Goal: Task Accomplishment & Management: Manage account settings

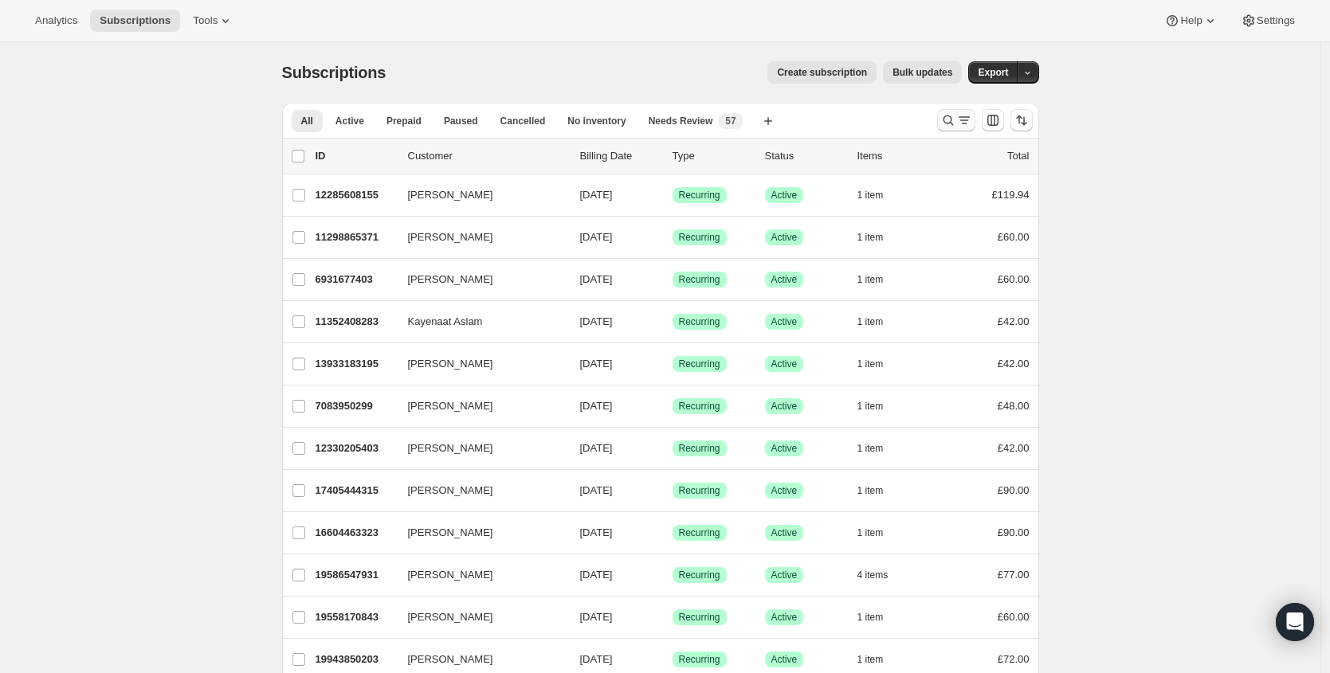
click at [951, 123] on icon "Search and filter results" at bounding box center [948, 120] width 16 height 16
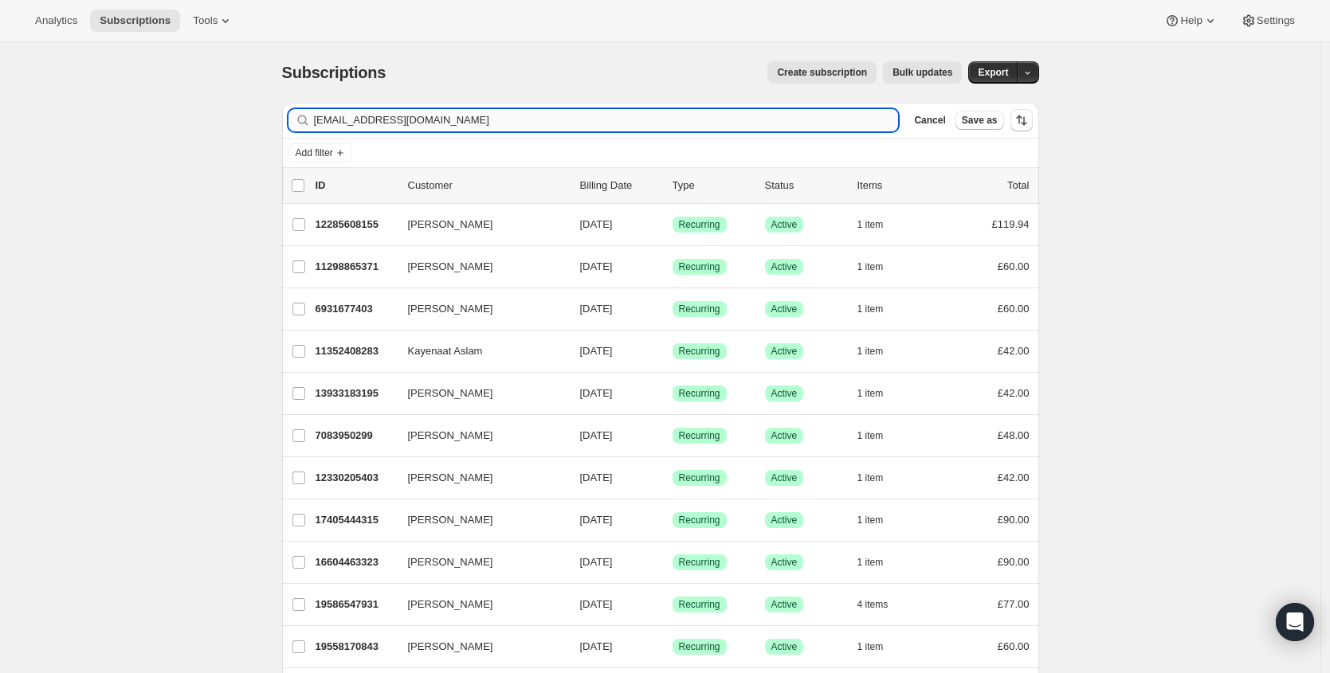
type input "kieran.rachel192@gmail.com"
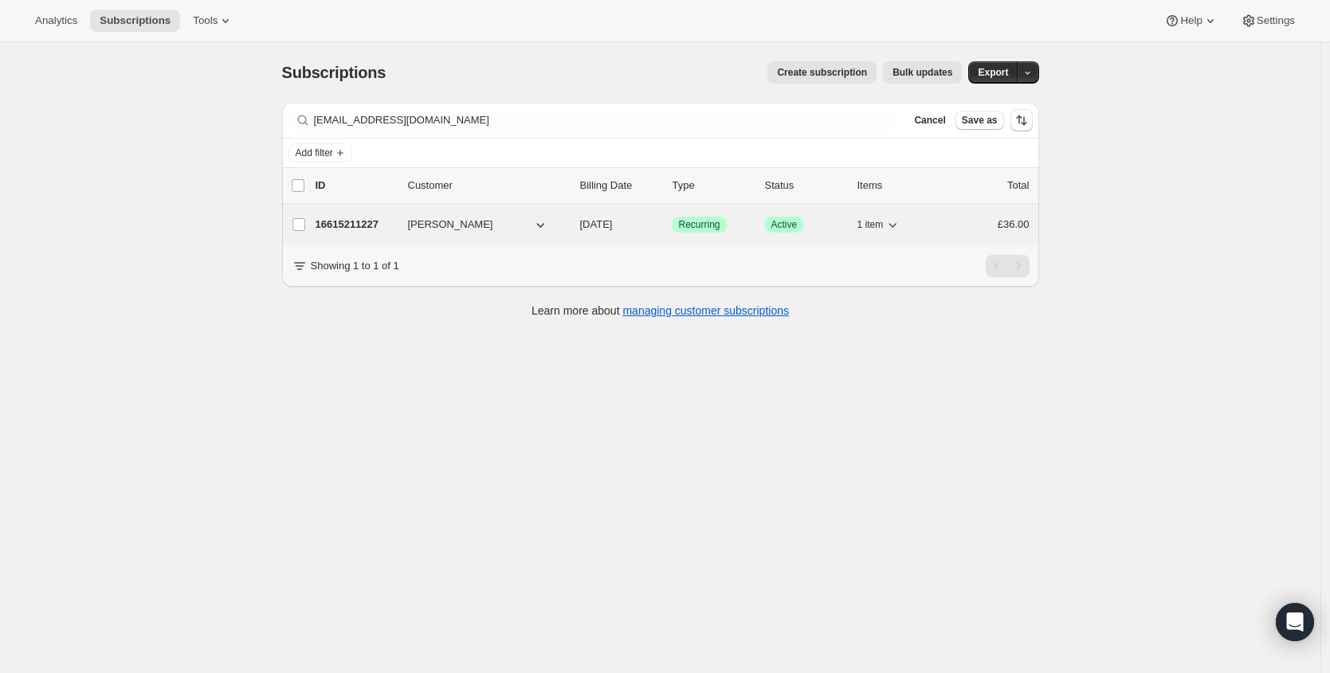
click at [339, 229] on p "16615211227" at bounding box center [356, 225] width 80 height 16
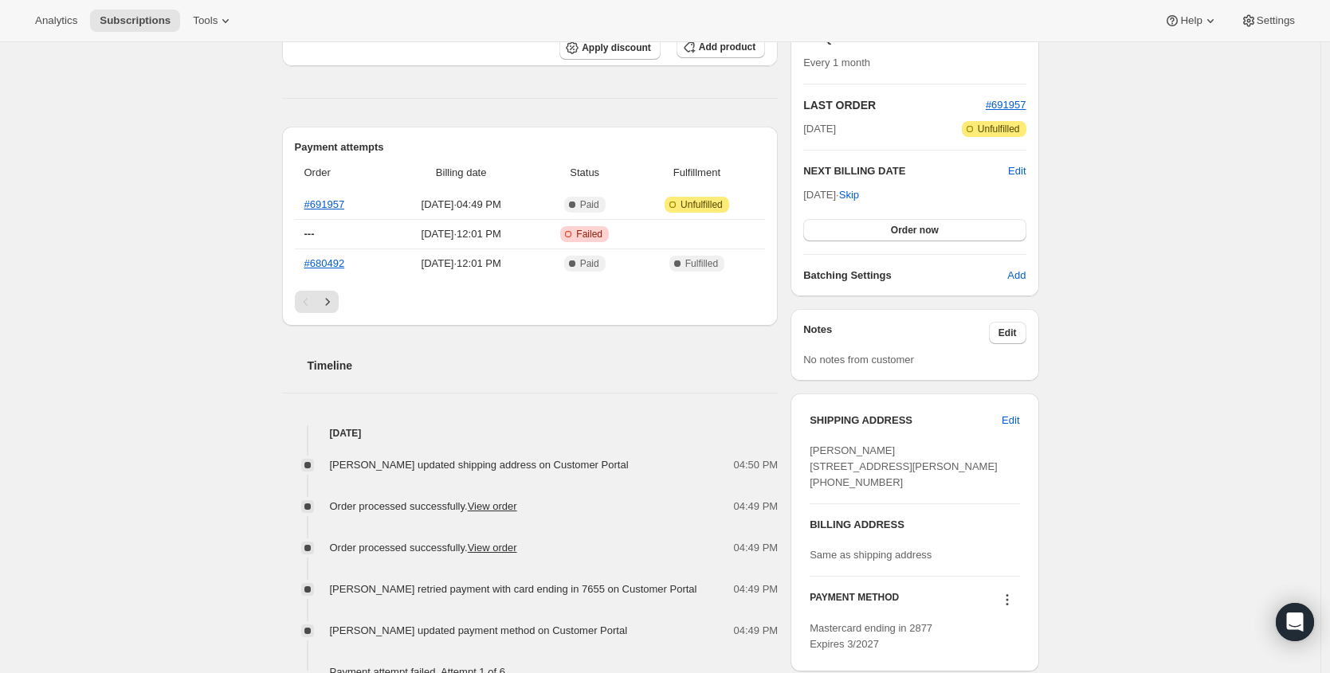
scroll to position [406, 0]
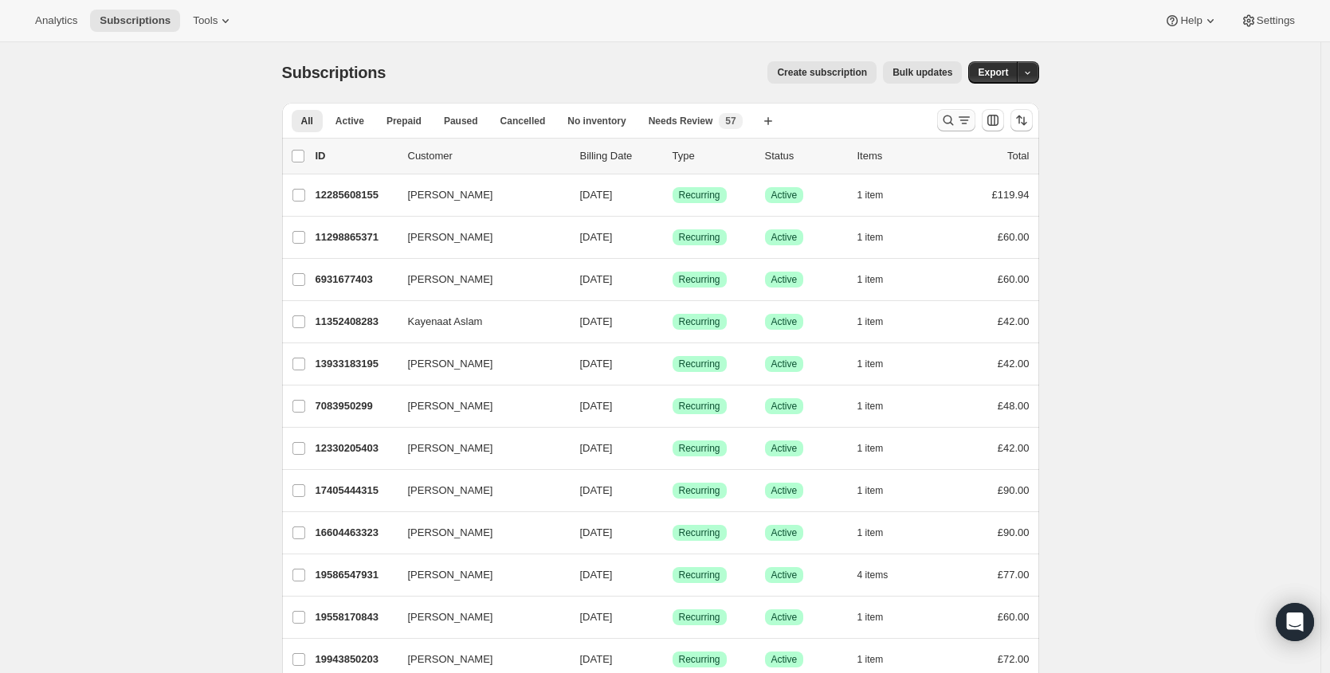
click at [951, 120] on icon "Search and filter results" at bounding box center [948, 120] width 16 height 16
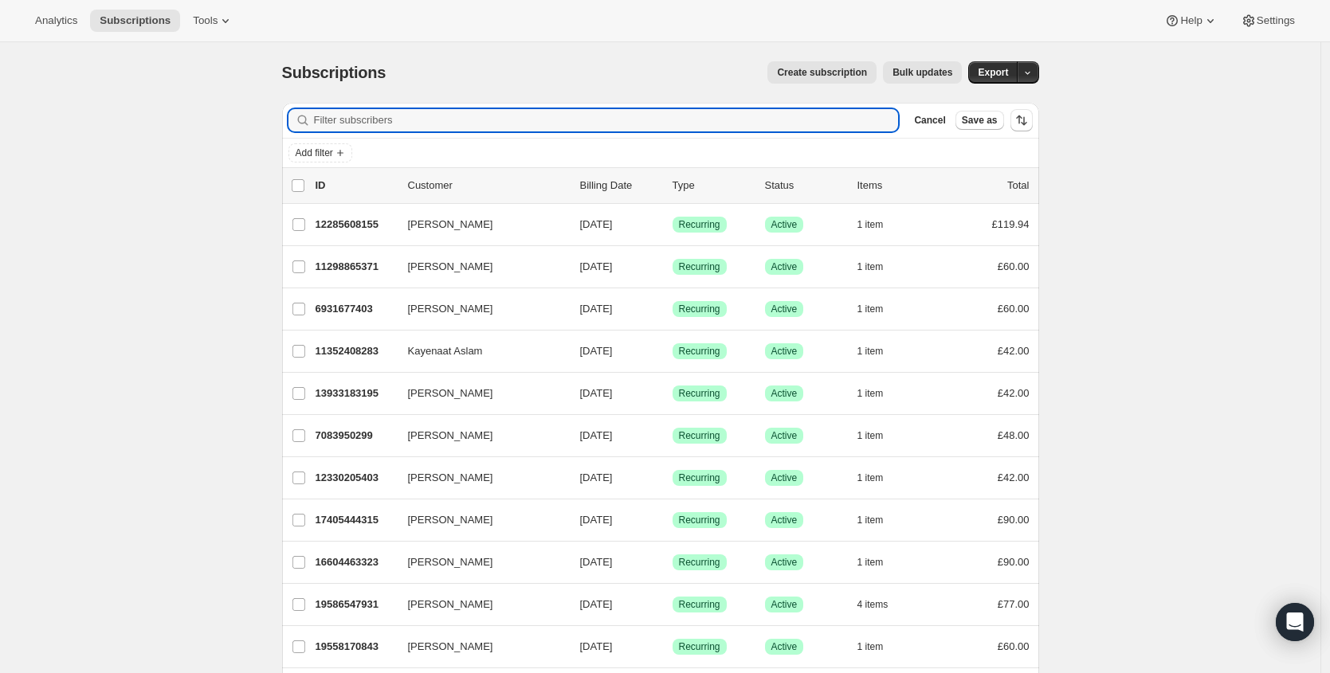
paste input "[EMAIL_ADDRESS][DOMAIN_NAME]"
type input "[EMAIL_ADDRESS][DOMAIN_NAME]"
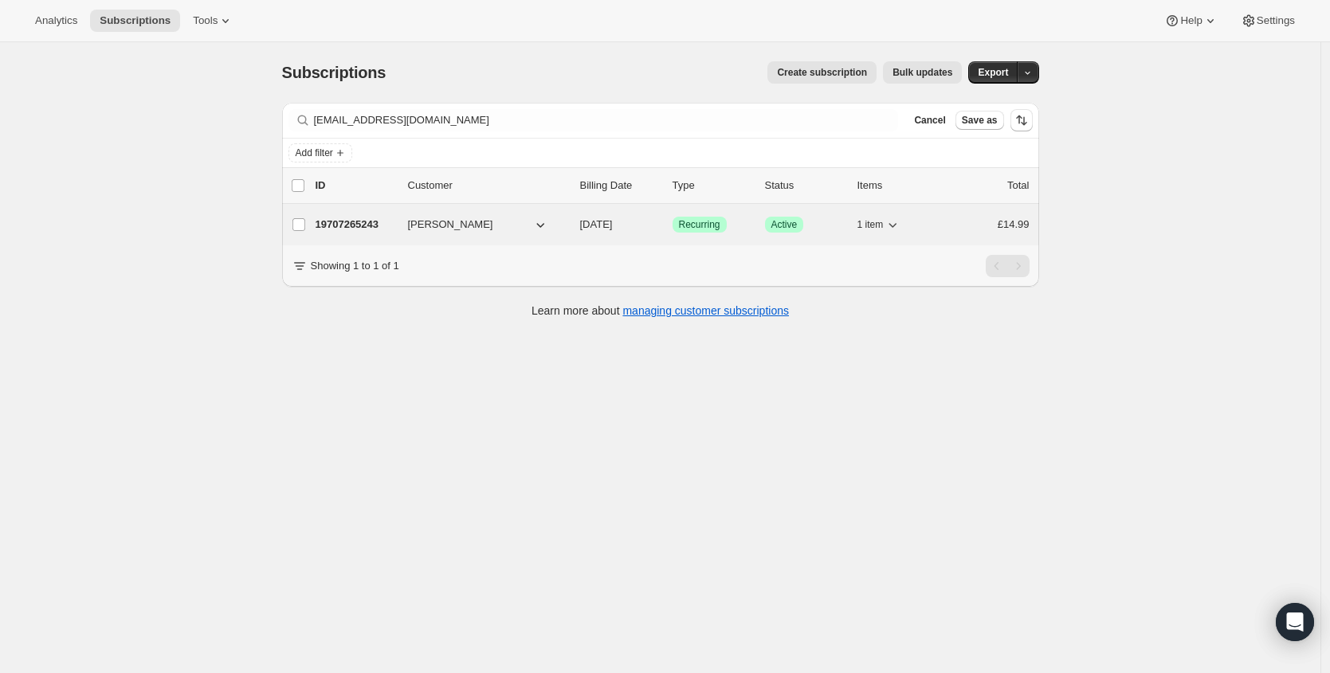
click at [374, 223] on p "19707265243" at bounding box center [356, 225] width 80 height 16
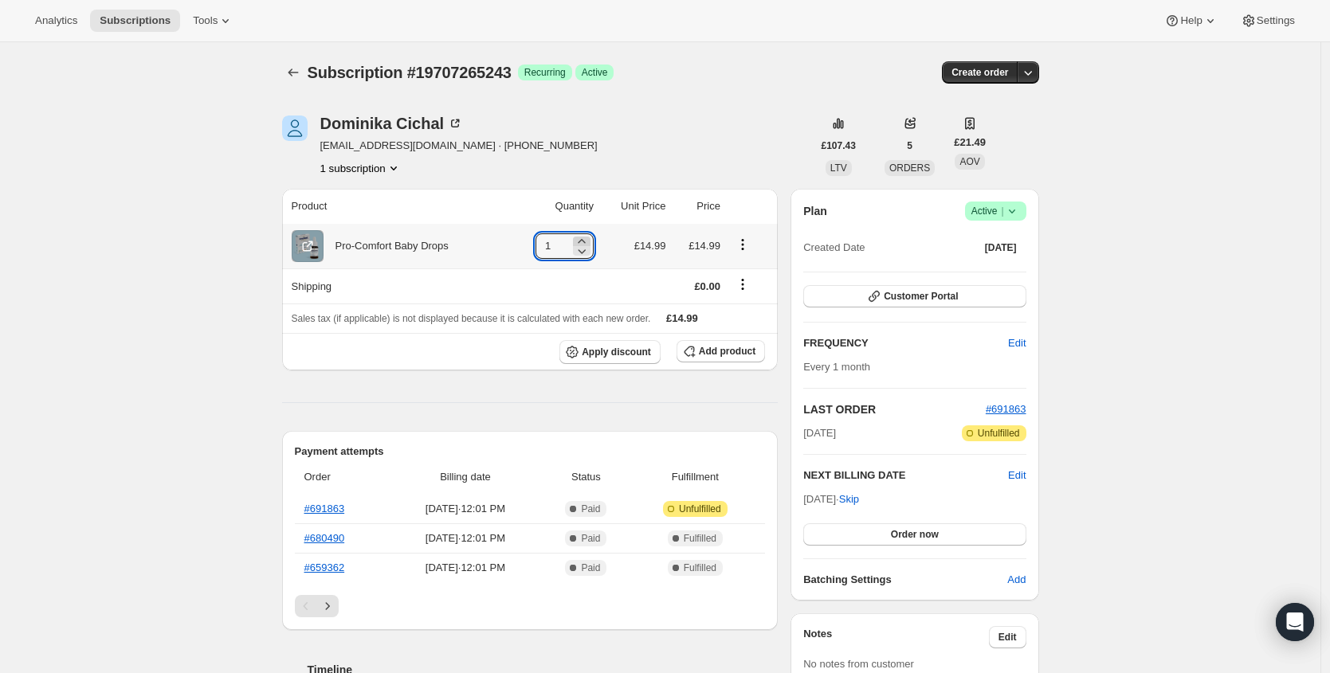
click at [585, 240] on icon at bounding box center [581, 241] width 7 height 4
type input "2"
click at [931, 528] on span "Order now" at bounding box center [915, 534] width 48 height 13
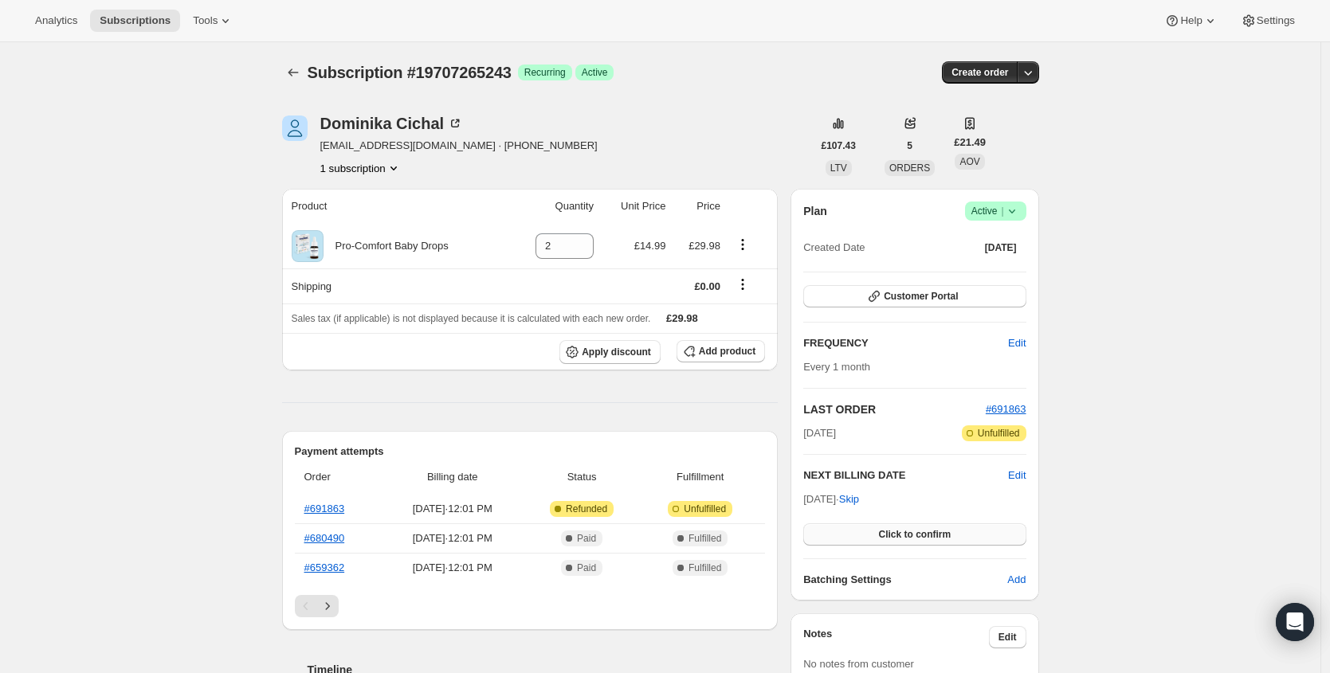
click at [936, 531] on span "Click to confirm" at bounding box center [914, 534] width 73 height 13
click at [1017, 474] on span "Edit" at bounding box center [1017, 476] width 18 height 16
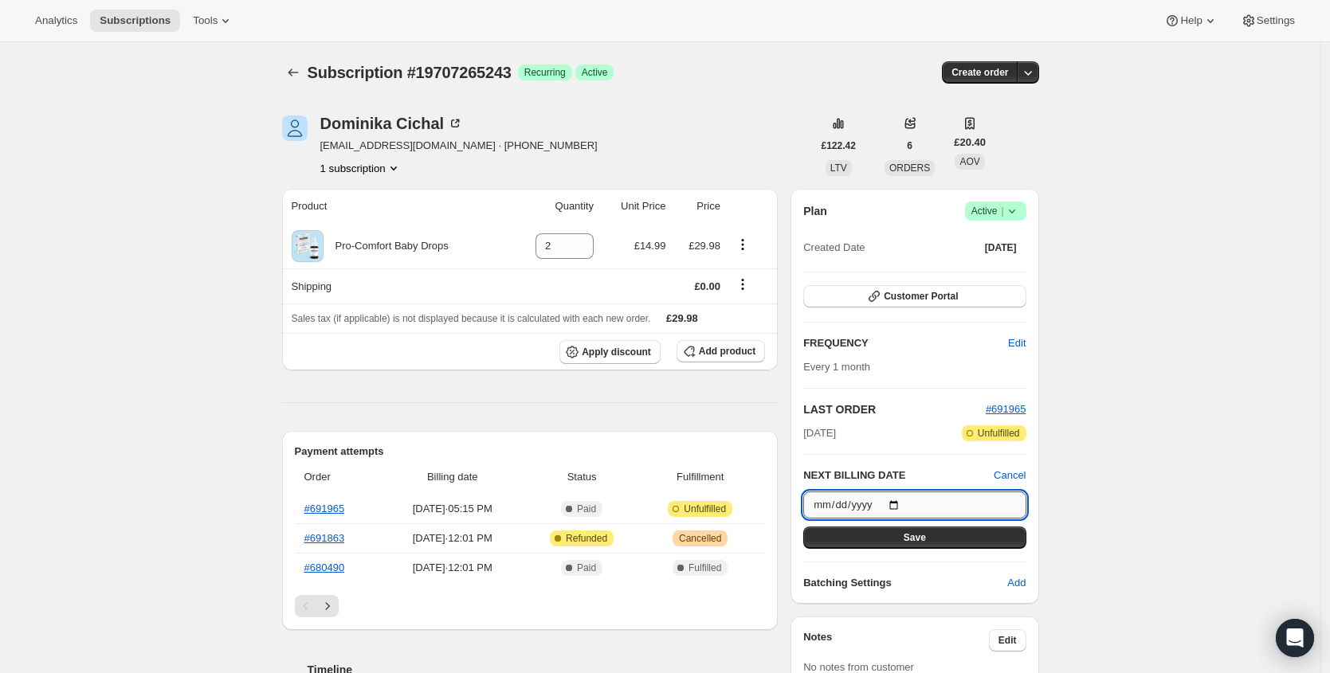
click at [907, 504] on input "2025-10-23" at bounding box center [914, 505] width 222 height 27
type input "2025-11-23"
click at [958, 533] on button "Save" at bounding box center [914, 538] width 222 height 22
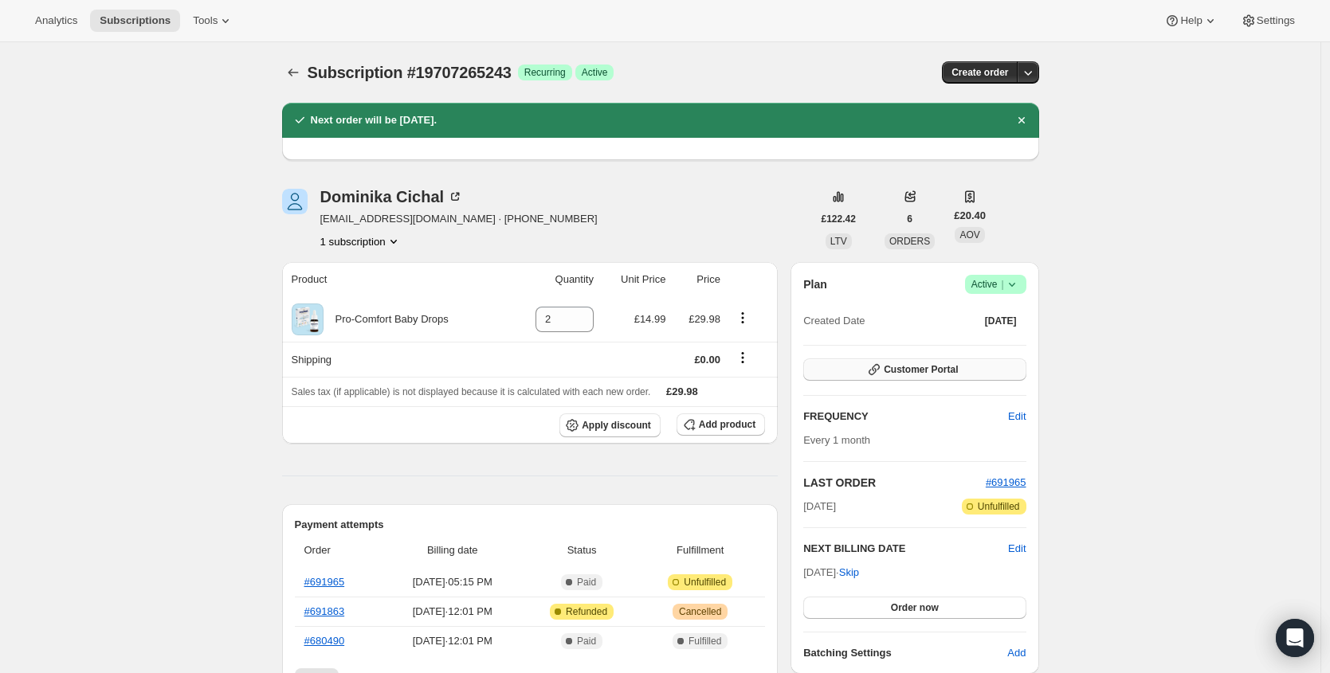
click at [983, 365] on button "Customer Portal" at bounding box center [914, 370] width 222 height 22
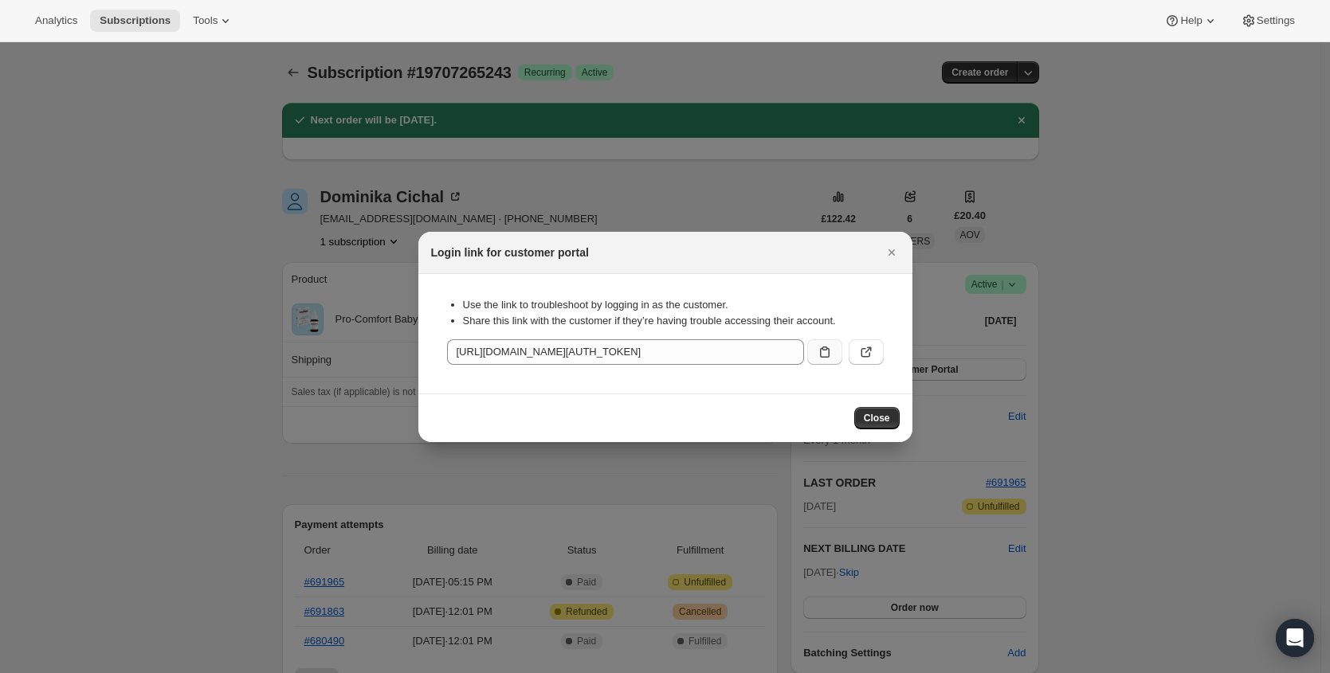
click at [831, 359] on button ":r3u:" at bounding box center [824, 351] width 35 height 25
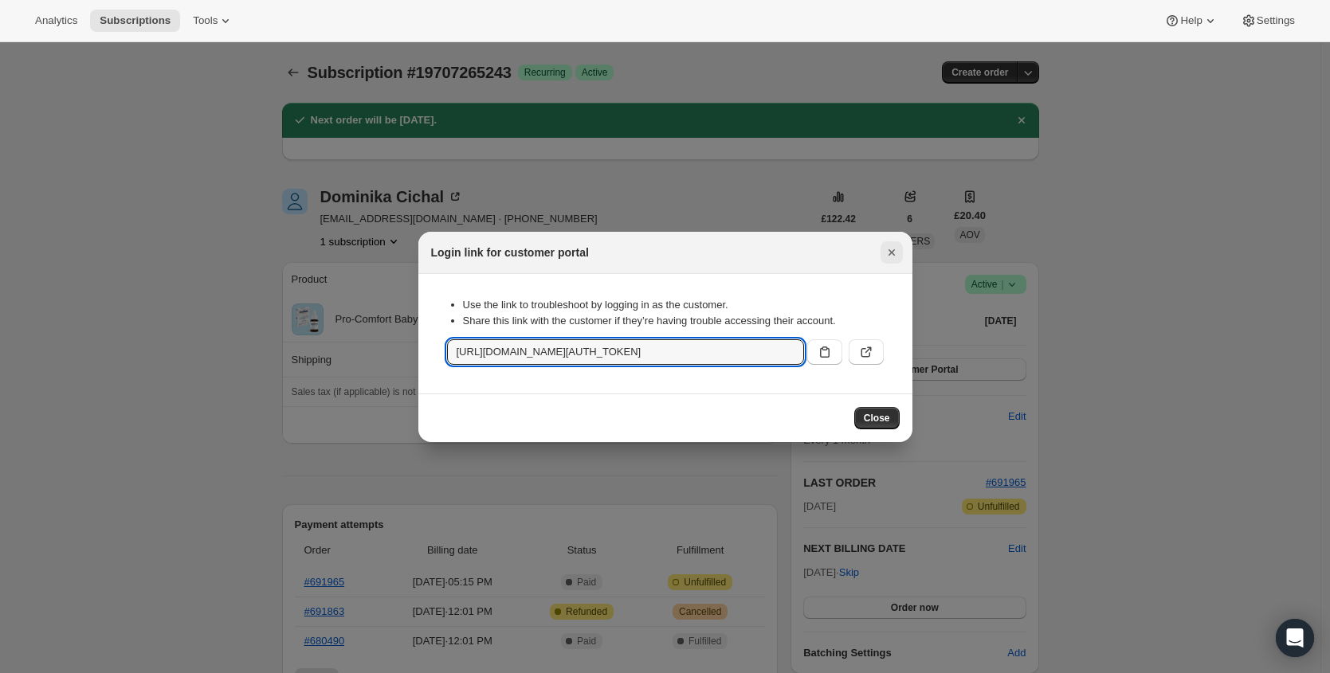
click at [902, 252] on button "Close" at bounding box center [891, 252] width 22 height 22
